Goal: Task Accomplishment & Management: Use online tool/utility

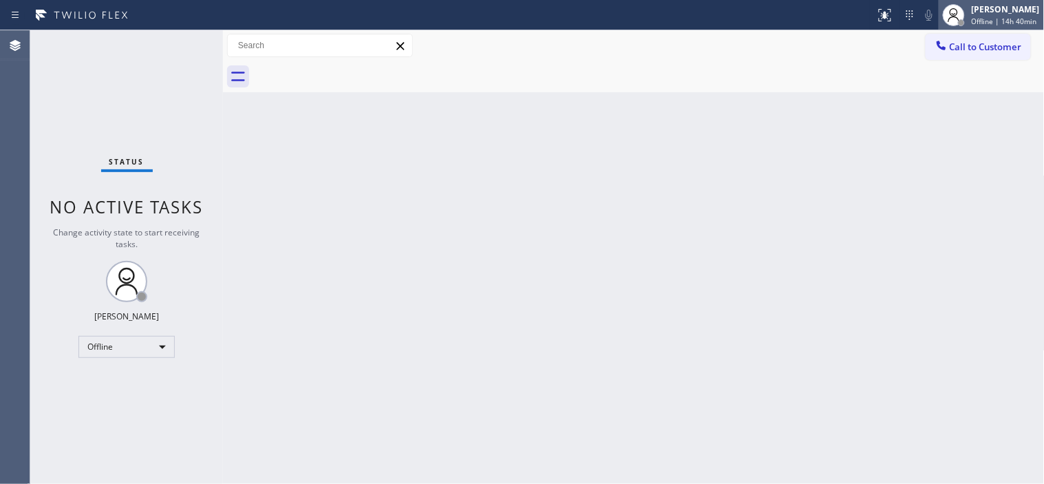
click at [966, 19] on span "Offline | 14h 40min" at bounding box center [1003, 22] width 65 height 10
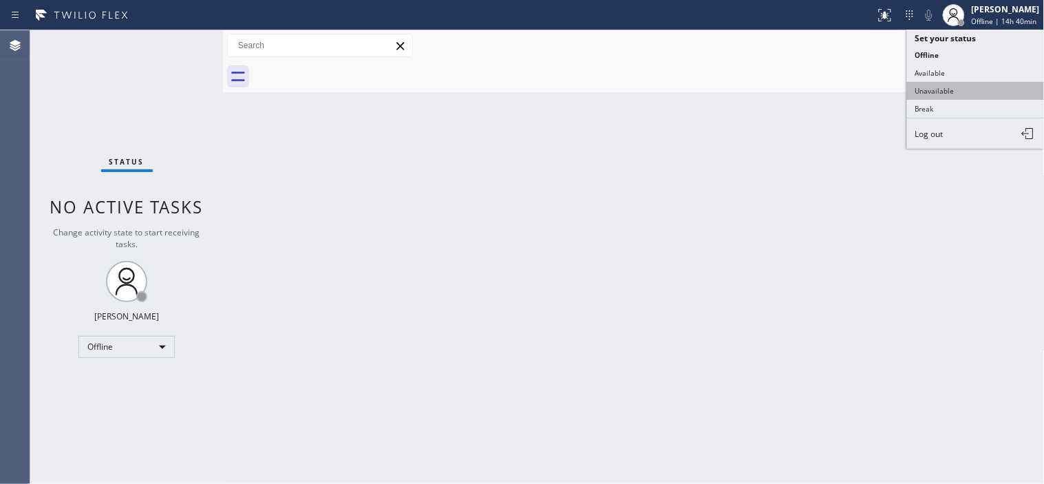
click at [954, 94] on button "Unavailable" at bounding box center [976, 91] width 138 height 18
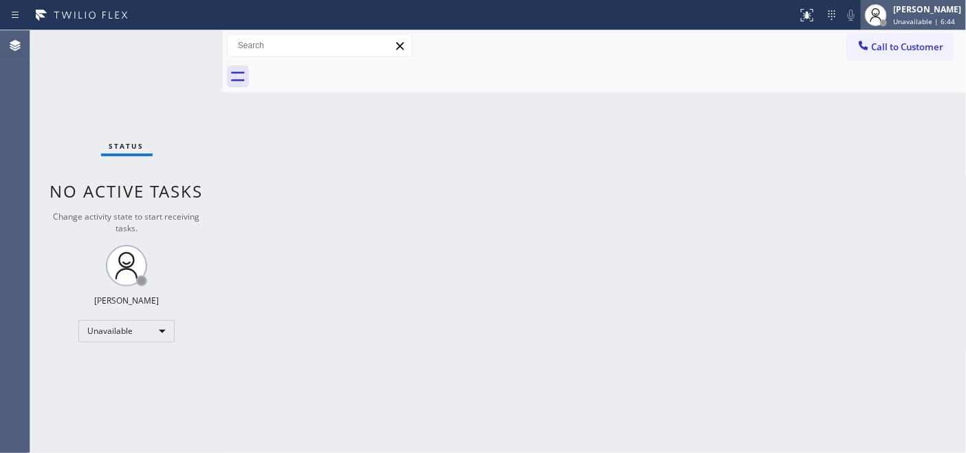
drag, startPoint x: 912, startPoint y: 116, endPoint x: 865, endPoint y: 3, distance: 122.1
click at [912, 116] on div "Back to Dashboard Change Sender ID Customers Technicians Select a contact Outbo…" at bounding box center [595, 241] width 744 height 422
drag, startPoint x: 951, startPoint y: 3, endPoint x: 604, endPoint y: 107, distance: 362.1
click at [604, 107] on div "Back to Dashboard Change Sender ID Customers Technicians Select a contact Outbo…" at bounding box center [595, 241] width 744 height 422
click at [325, 108] on div "Back to Dashboard Change Sender ID Customers Technicians Select a contact Outbo…" at bounding box center [595, 241] width 744 height 422
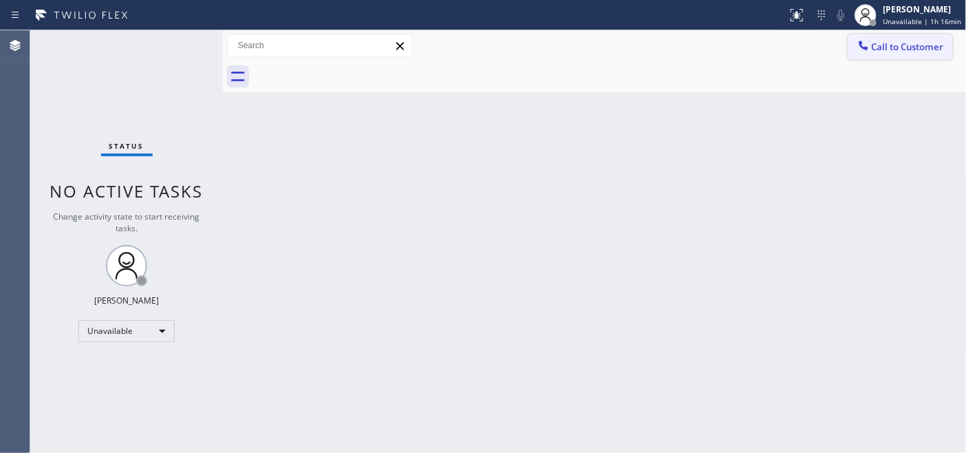
click at [861, 39] on icon at bounding box center [864, 46] width 14 height 14
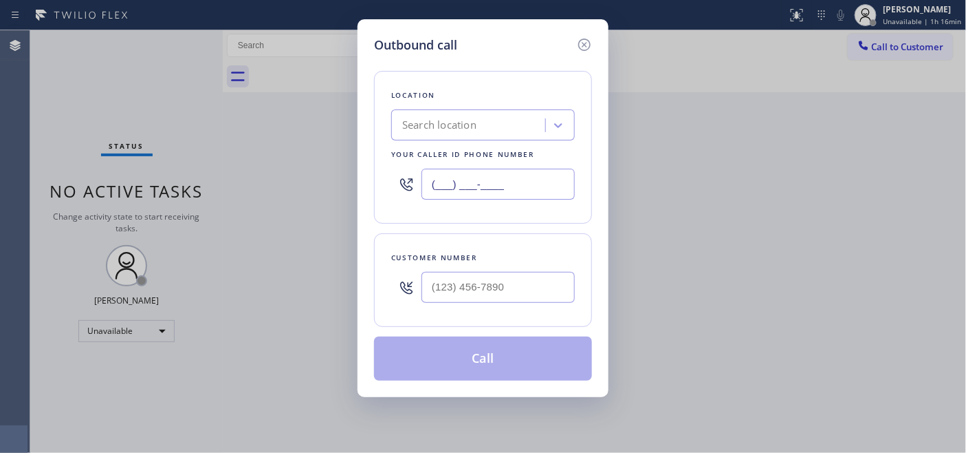
drag, startPoint x: 517, startPoint y: 183, endPoint x: 270, endPoint y: 183, distance: 247.6
click at [270, 183] on div "Outbound call Location Search location Your caller id phone number (___) ___-__…" at bounding box center [483, 226] width 966 height 453
paste input "805) 259-3419"
type input "[PHONE_NUMBER]"
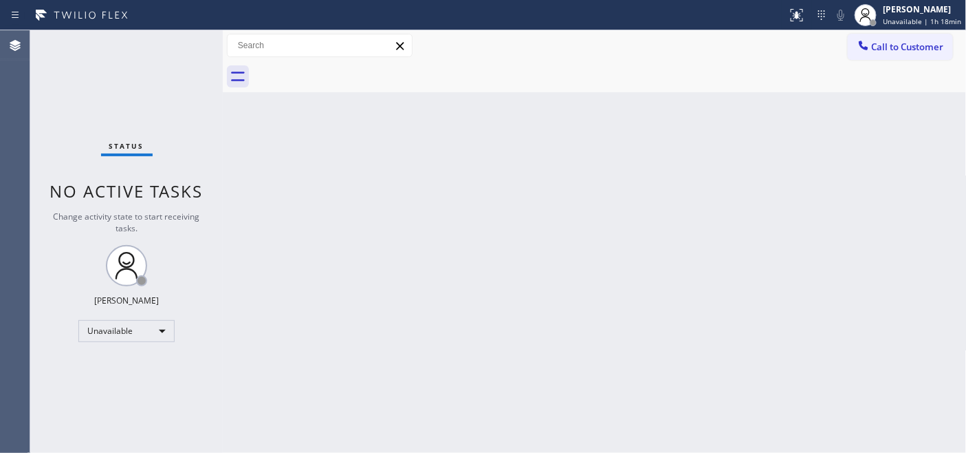
click at [238, 157] on div "Back to Dashboard Change Sender ID Customers Technicians Select a contact Outbo…" at bounding box center [595, 241] width 744 height 422
click at [889, 54] on button "Call to Customer" at bounding box center [900, 47] width 105 height 26
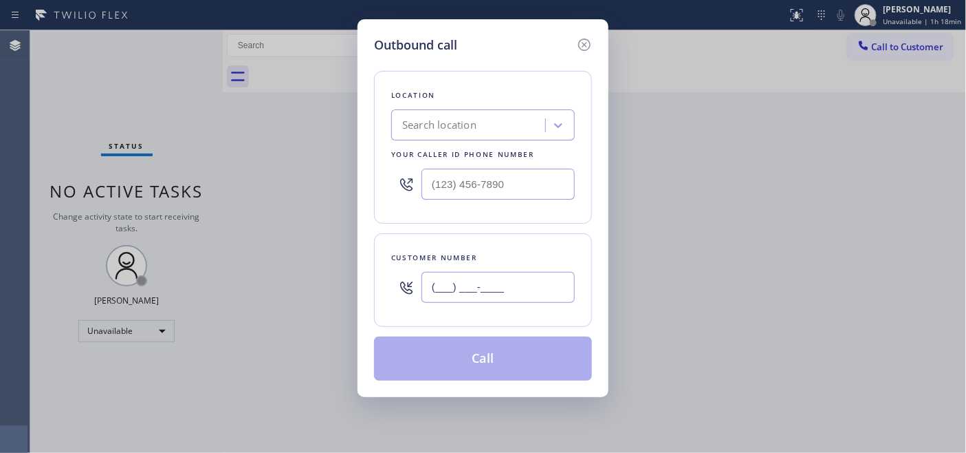
click at [496, 292] on input "(___) ___-____" at bounding box center [498, 287] width 153 height 31
paste input "747) 289-8196"
type input "(747) 289-8196"
click at [497, 181] on input "(___) ___-____" at bounding box center [498, 184] width 153 height 31
paste input "805) 259-3419"
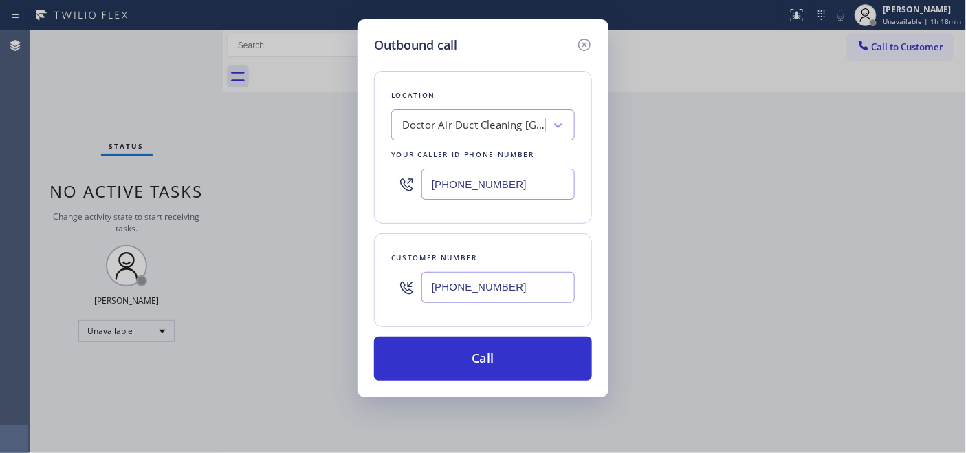
type input "[PHONE_NUMBER]"
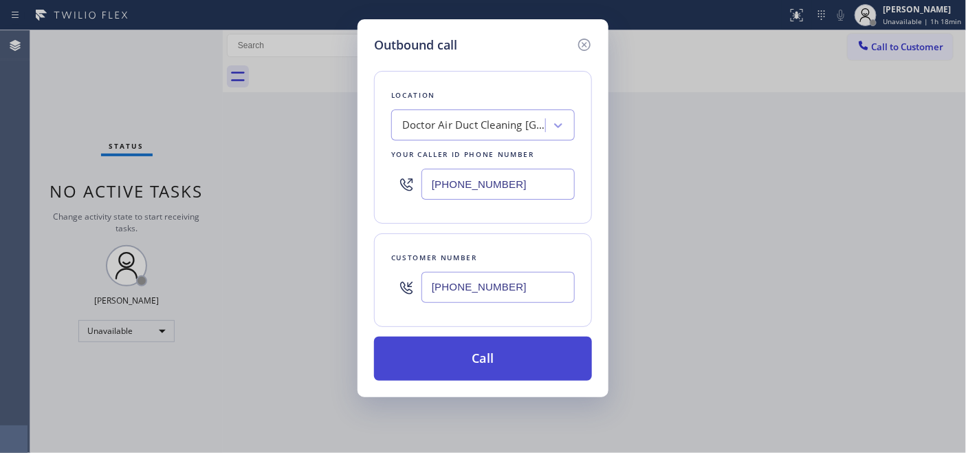
click at [468, 359] on button "Call" at bounding box center [483, 358] width 218 height 44
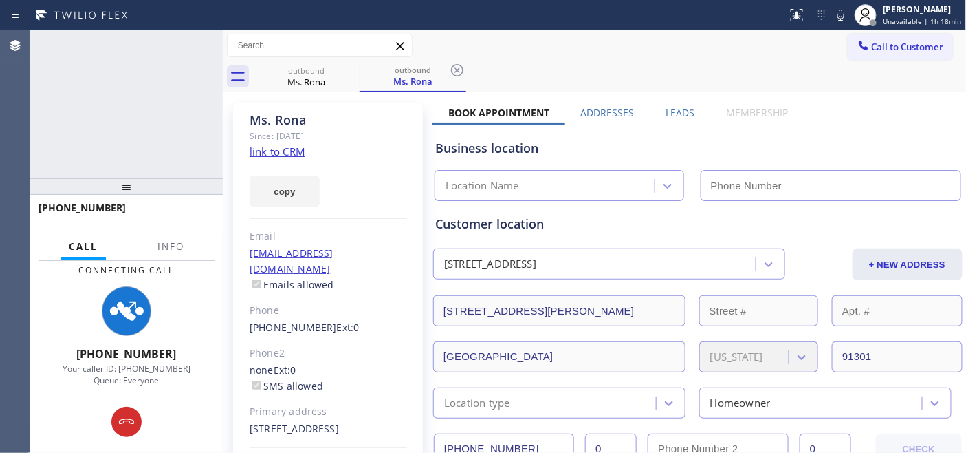
type input "[PHONE_NUMBER]"
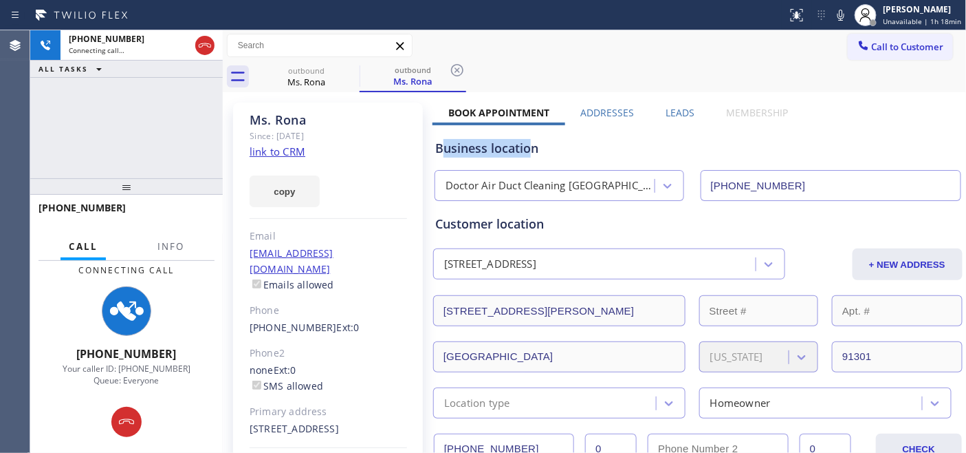
drag, startPoint x: 446, startPoint y: 148, endPoint x: 530, endPoint y: 153, distance: 84.1
click at [530, 153] on div "Business location" at bounding box center [698, 148] width 526 height 19
drag, startPoint x: 576, startPoint y: 150, endPoint x: 552, endPoint y: 155, distance: 24.0
click at [576, 150] on div "Business location" at bounding box center [698, 148] width 526 height 19
drag, startPoint x: 530, startPoint y: 140, endPoint x: 442, endPoint y: 146, distance: 87.5
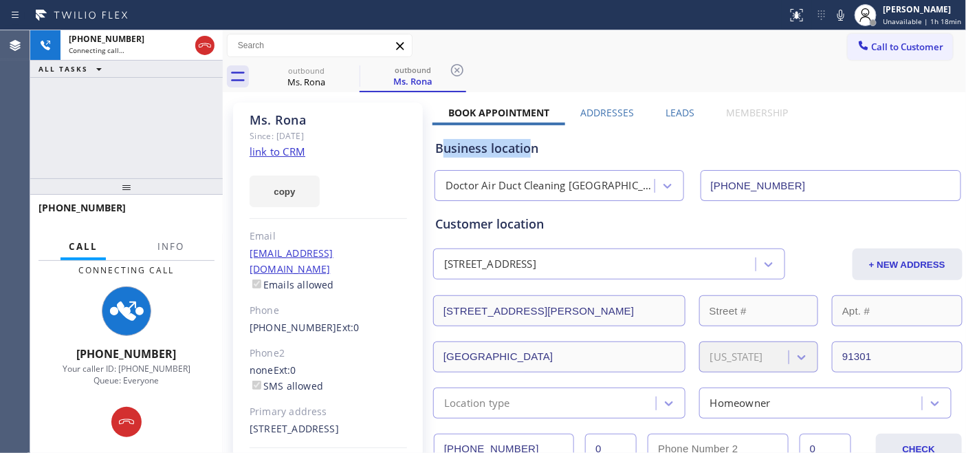
click at [442, 146] on div "Business location" at bounding box center [698, 148] width 526 height 19
click at [638, 148] on div "Business location" at bounding box center [698, 148] width 526 height 19
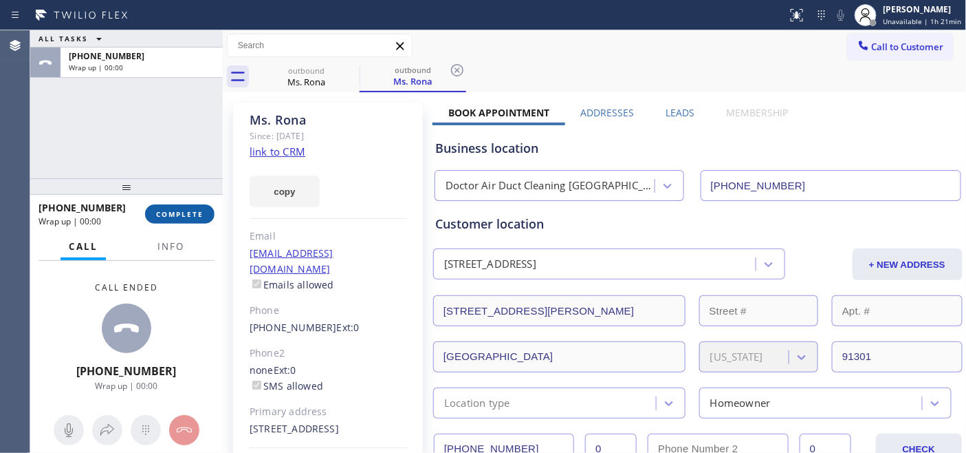
drag, startPoint x: 152, startPoint y: 217, endPoint x: 173, endPoint y: 211, distance: 21.5
click at [152, 217] on button "COMPLETE" at bounding box center [179, 213] width 69 height 19
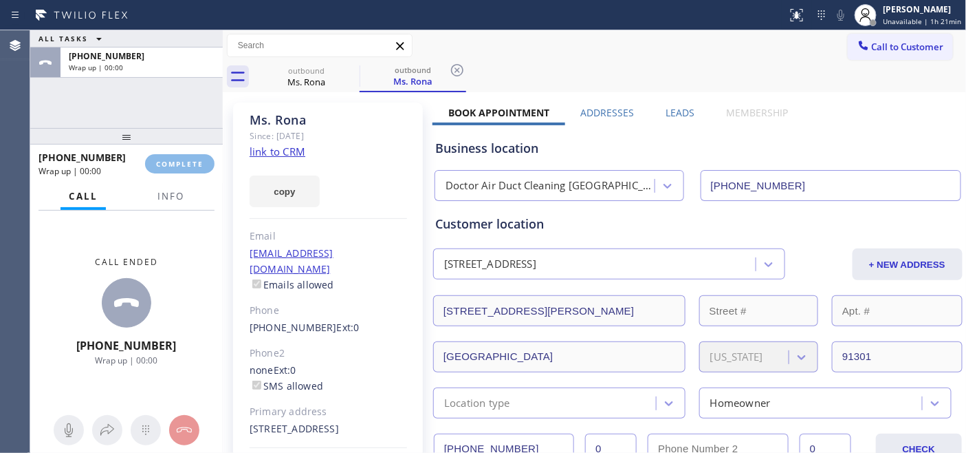
drag, startPoint x: 179, startPoint y: 193, endPoint x: 204, endPoint y: 103, distance: 92.8
click at [204, 103] on div "ALL TASKS ALL TASKS ACTIVE TASKS TASKS IN WRAP UP +17472898196 Wrap up | 00:00 …" at bounding box center [126, 241] width 193 height 422
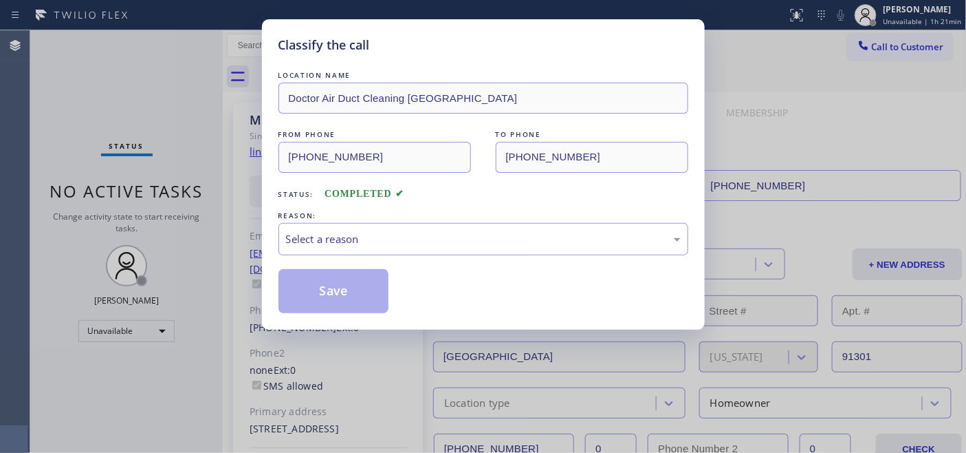
click at [191, 153] on div "Classify the call LOCATION NAME Doctor Air Duct Cleaning Thousand Oaks FROM PHO…" at bounding box center [483, 226] width 966 height 453
drag, startPoint x: 400, startPoint y: 235, endPoint x: 388, endPoint y: 248, distance: 17.5
click at [400, 236] on div "Select a reason" at bounding box center [483, 239] width 395 height 16
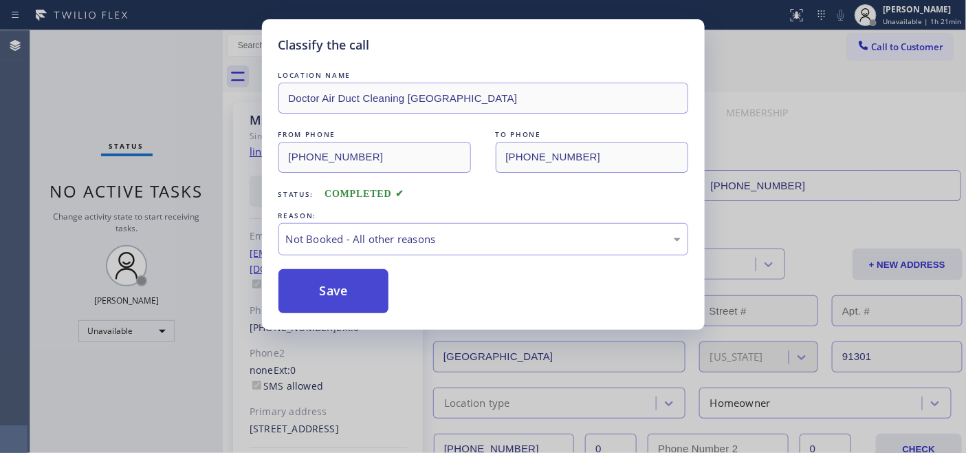
click at [330, 292] on button "Save" at bounding box center [334, 291] width 111 height 44
